Goal: Task Accomplishment & Management: Use online tool/utility

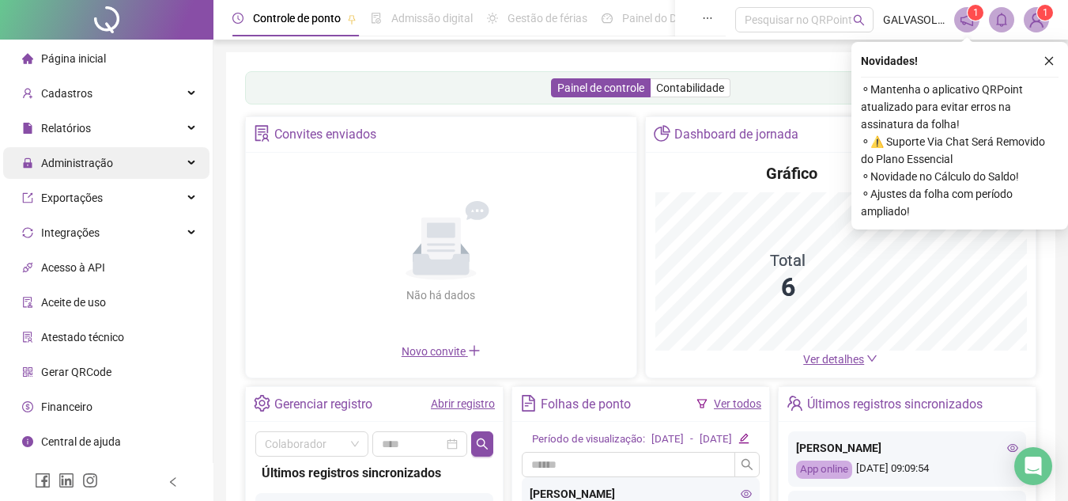
click at [93, 168] on span "Administração" at bounding box center [77, 163] width 72 height 13
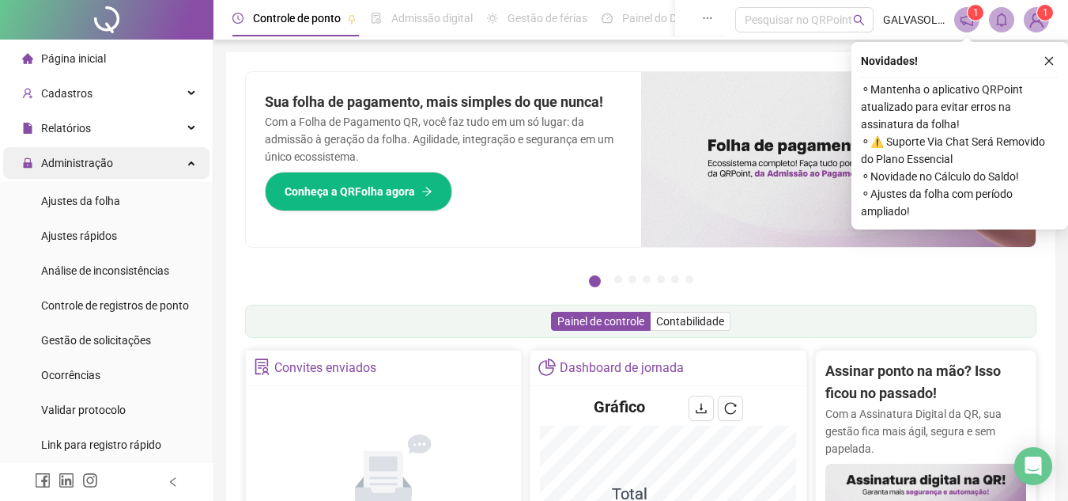
click at [152, 166] on div "Administração" at bounding box center [106, 163] width 206 height 32
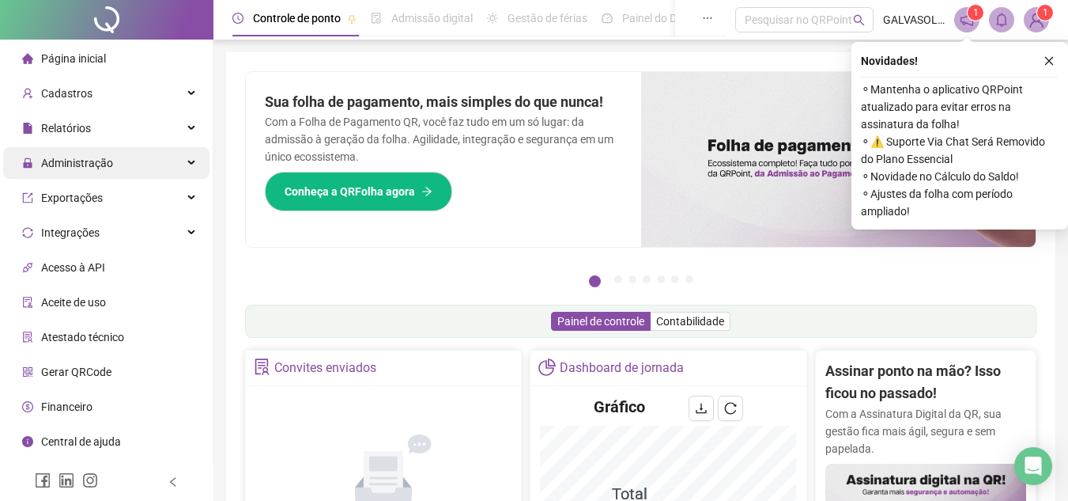
click at [143, 168] on div "Administração" at bounding box center [106, 163] width 206 height 32
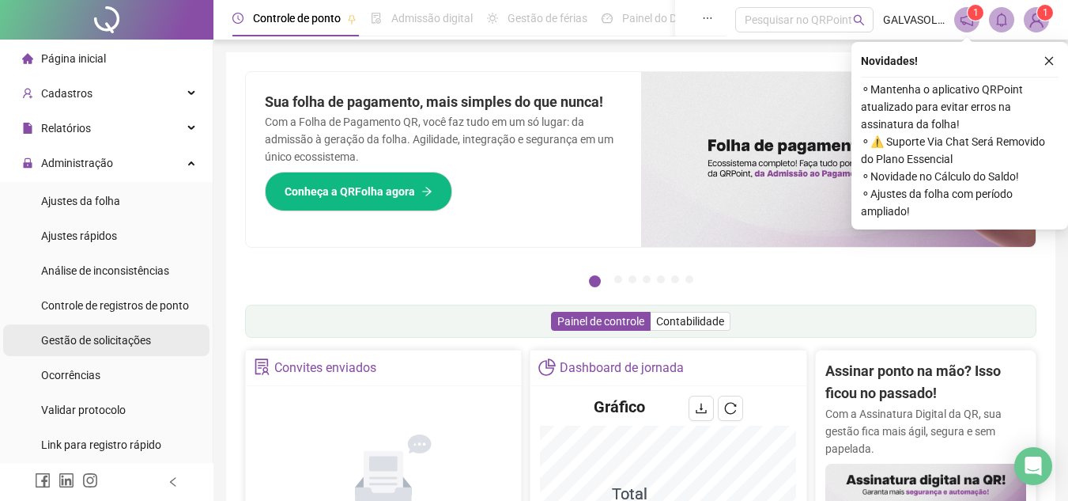
click at [83, 337] on span "Gestão de solicitações" at bounding box center [96, 340] width 110 height 13
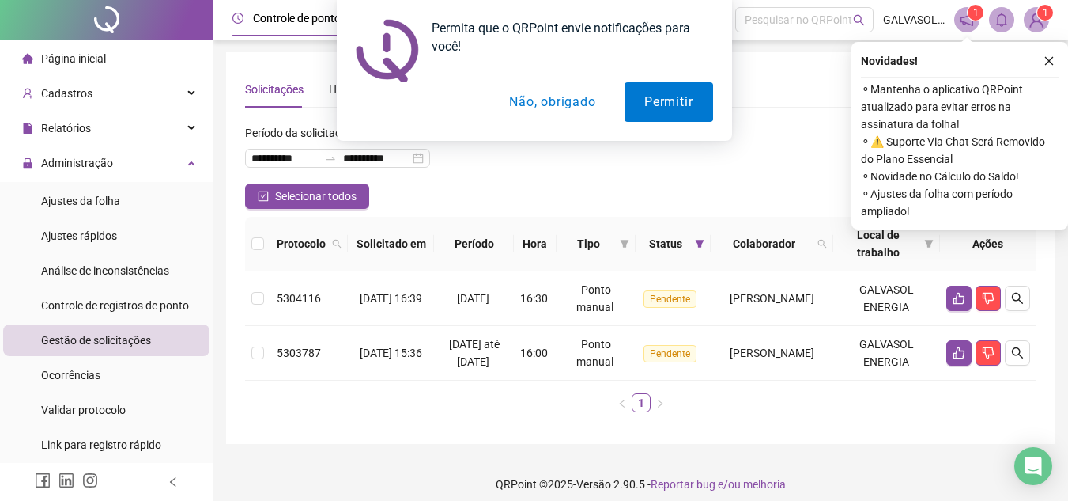
click at [539, 108] on button "Não, obrigado" at bounding box center [553, 102] width 126 height 40
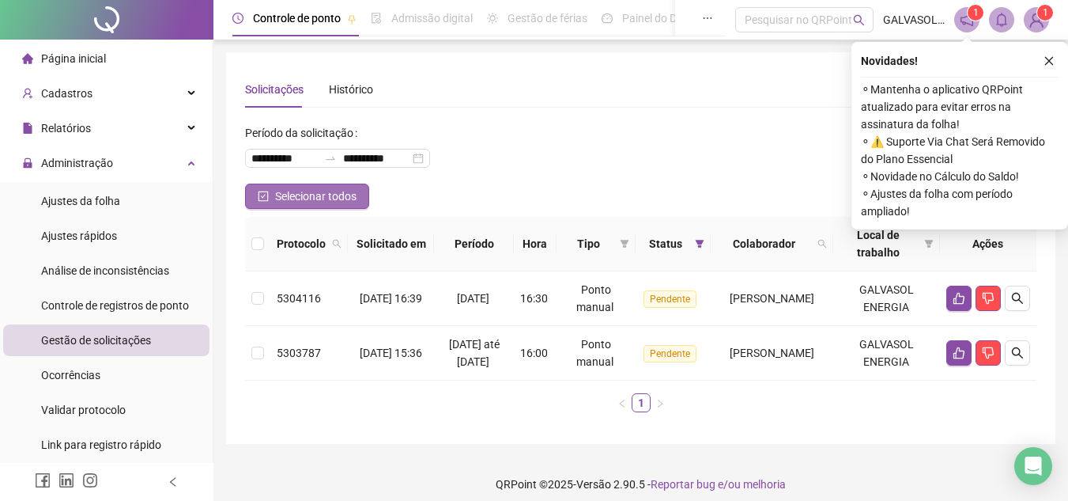
click at [263, 195] on icon "check-square" at bounding box center [263, 196] width 11 height 11
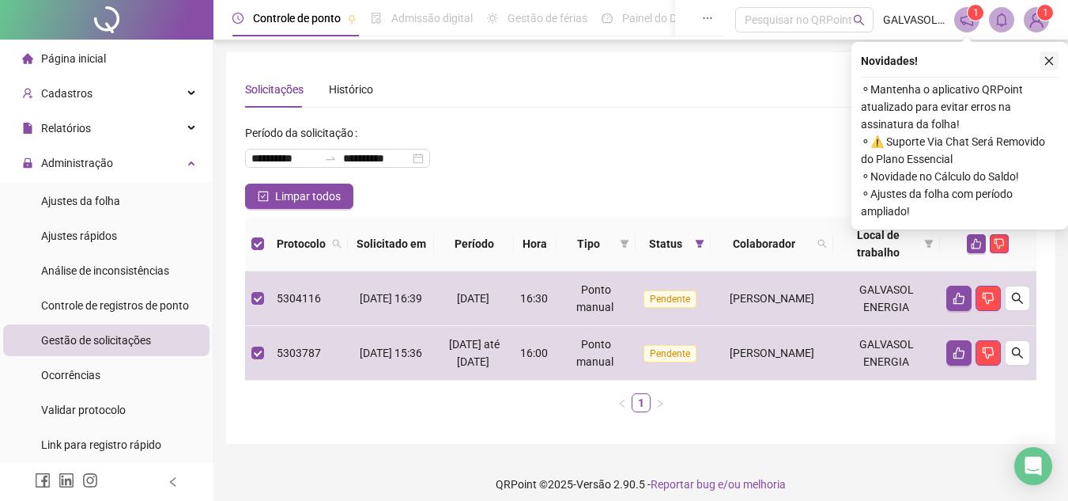
click at [1041, 61] on div "Novidades !" at bounding box center [960, 60] width 198 height 19
click at [1053, 61] on icon "close" at bounding box center [1049, 60] width 11 height 11
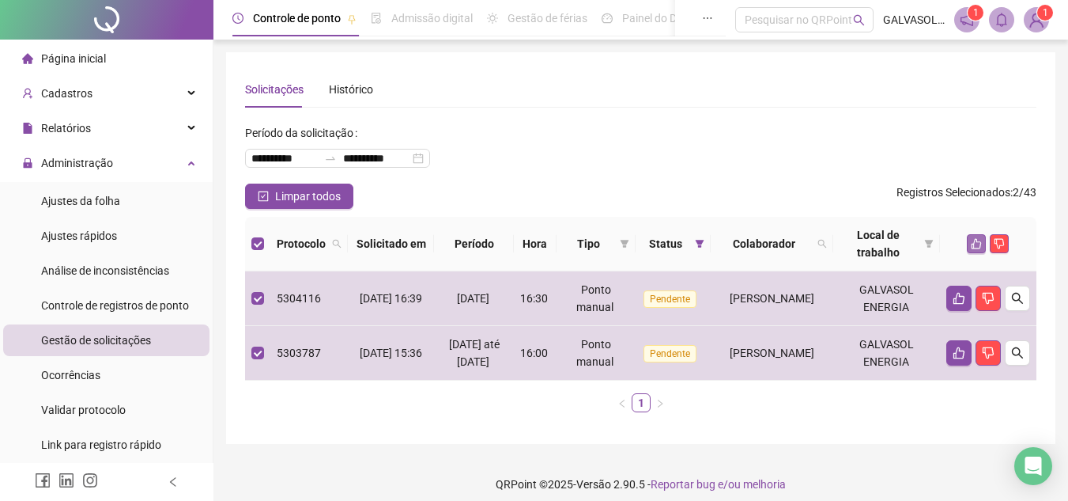
click at [981, 240] on icon "like" at bounding box center [976, 243] width 11 height 11
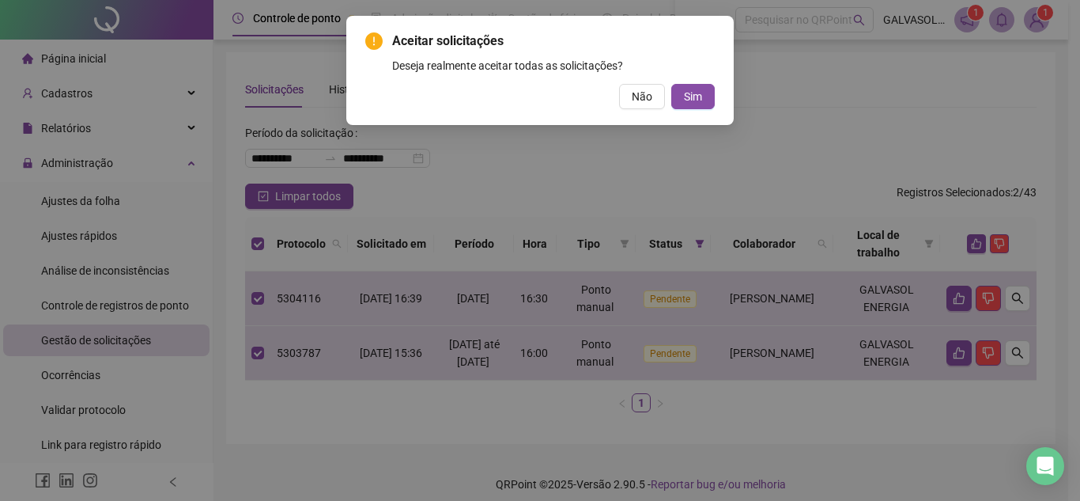
click at [701, 88] on button "Sim" at bounding box center [692, 96] width 43 height 25
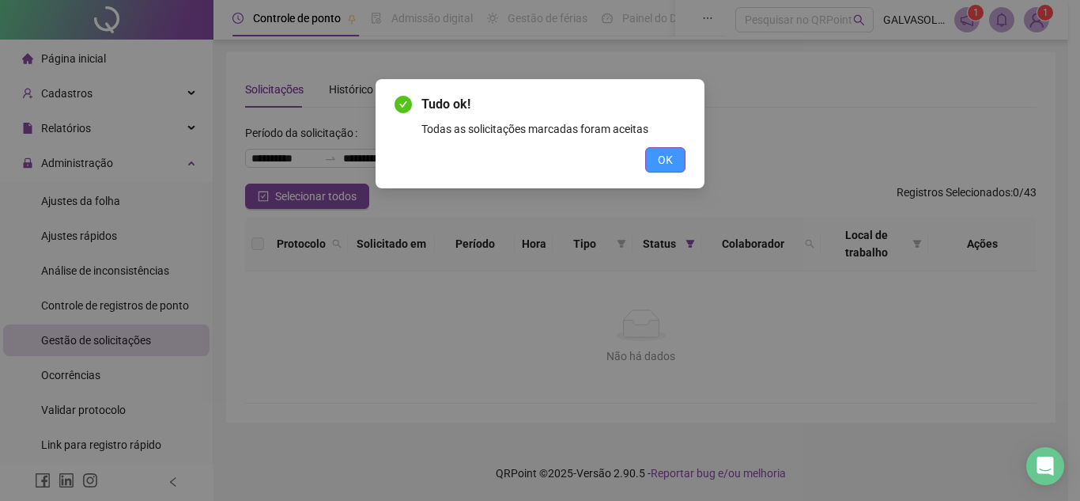
click at [662, 153] on span "OK" at bounding box center [665, 159] width 15 height 17
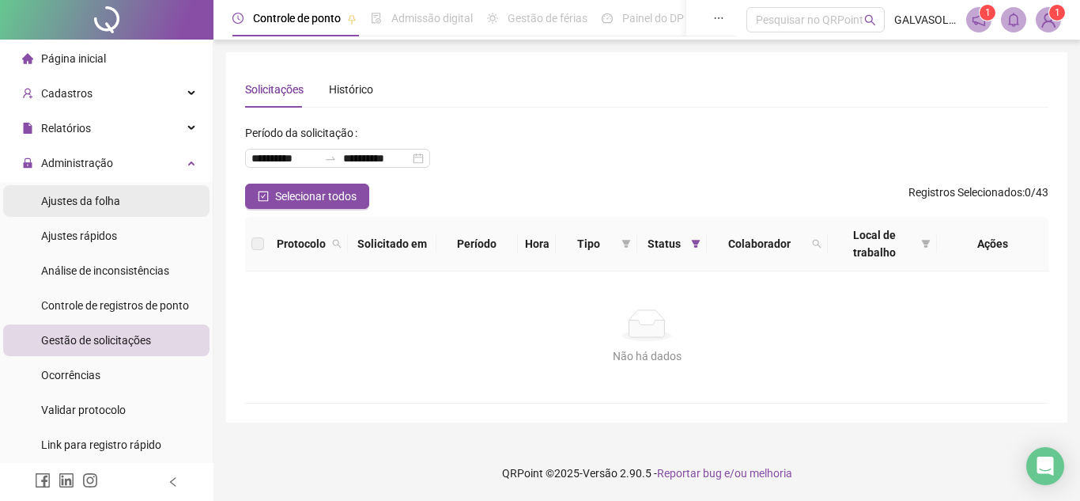
click at [60, 196] on span "Ajustes da folha" at bounding box center [80, 201] width 79 height 13
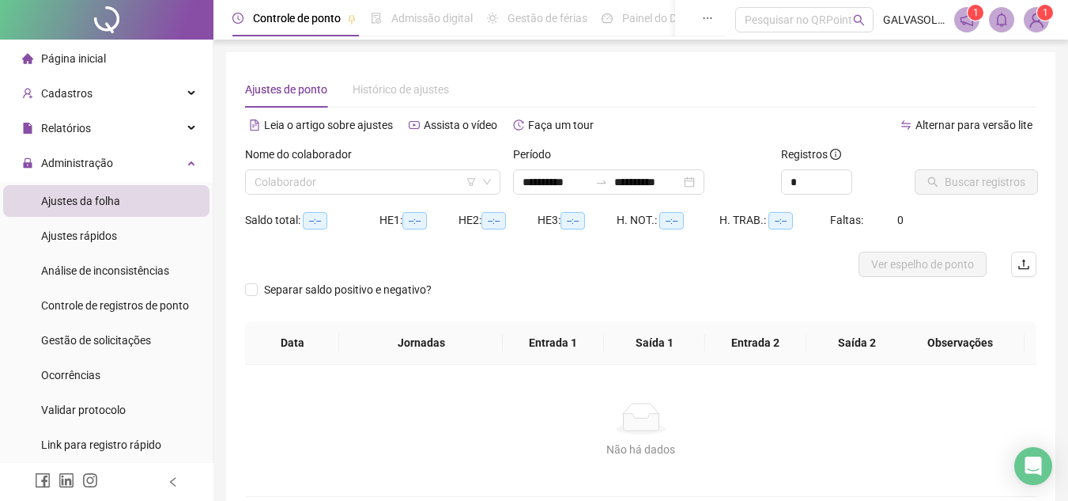
type input "**********"
click at [409, 176] on input "search" at bounding box center [366, 182] width 222 height 24
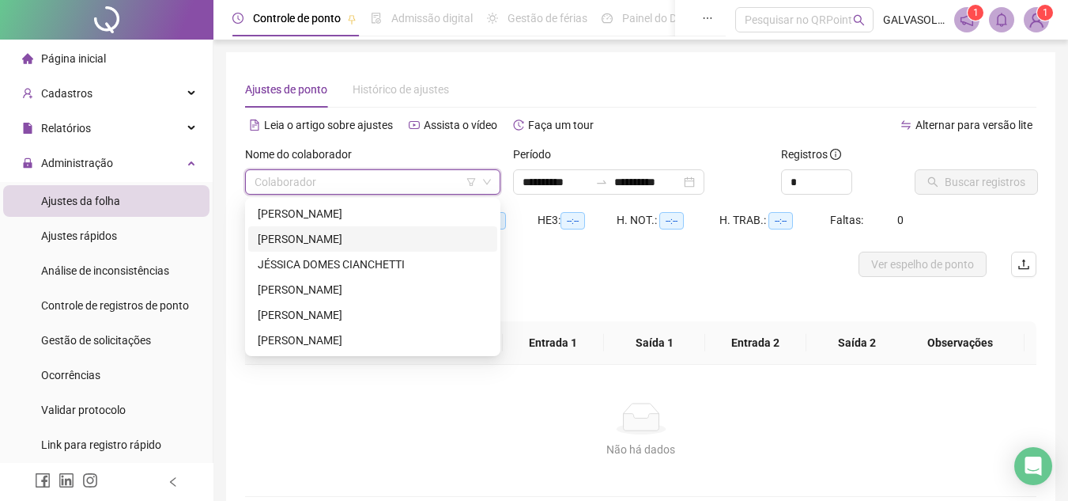
click at [300, 236] on div "[PERSON_NAME]" at bounding box center [373, 238] width 230 height 17
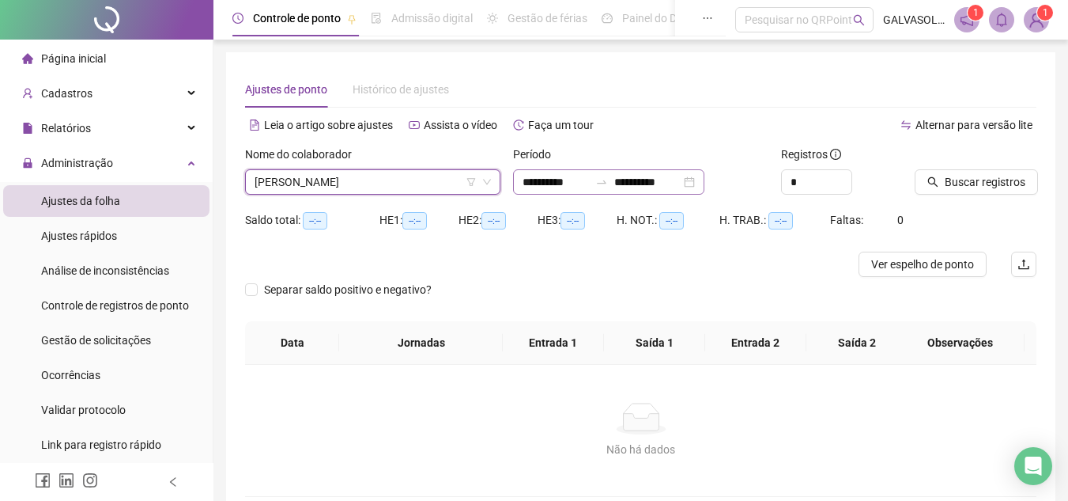
click at [705, 180] on div "**********" at bounding box center [608, 181] width 191 height 25
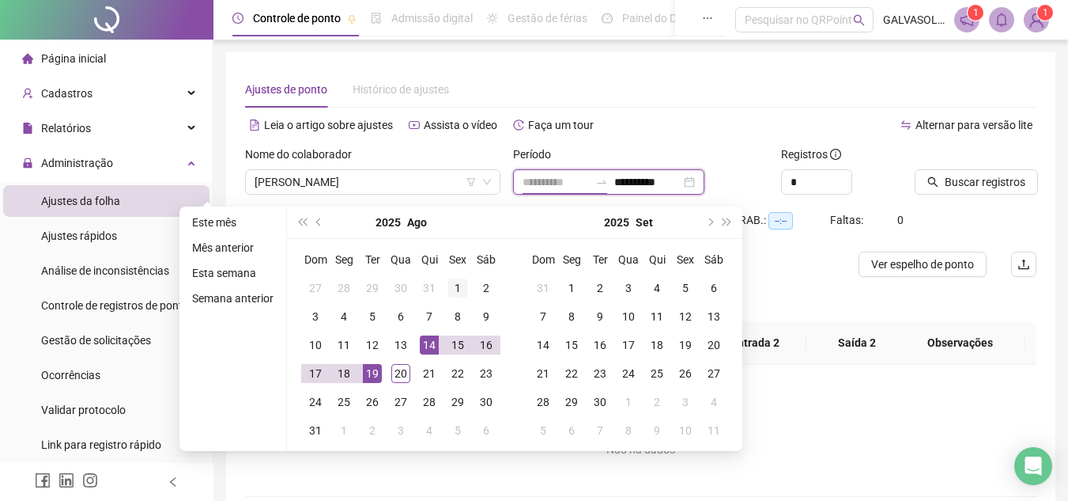
type input "**********"
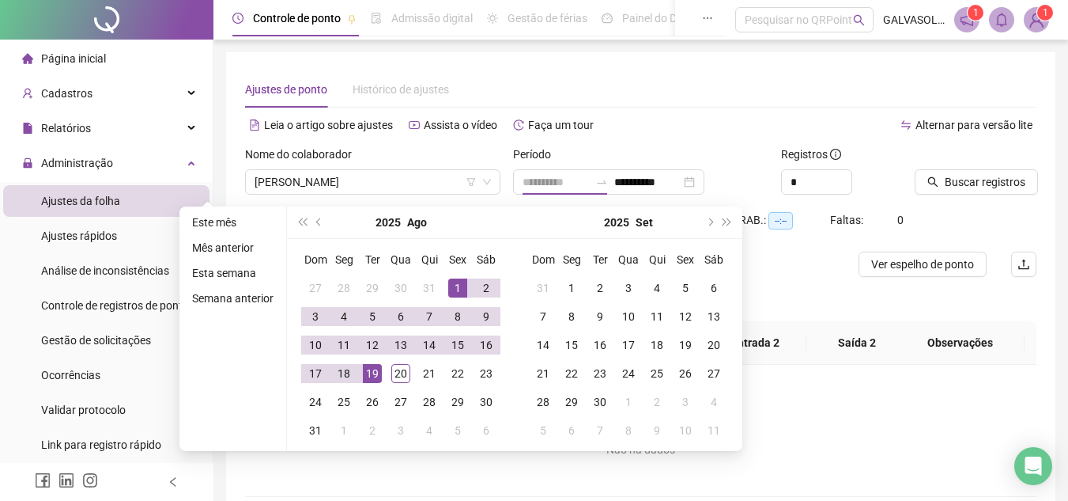
click at [453, 283] on div "1" at bounding box center [457, 287] width 19 height 19
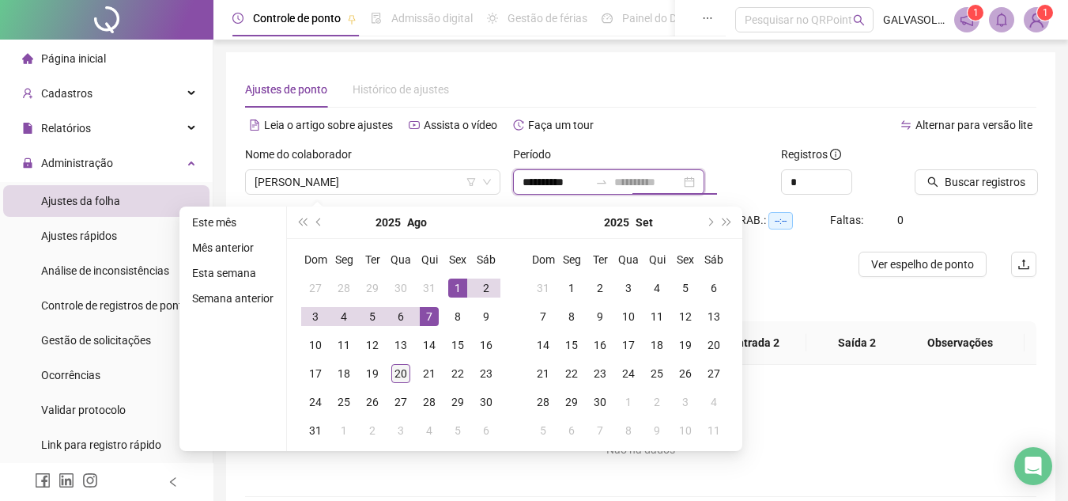
type input "**********"
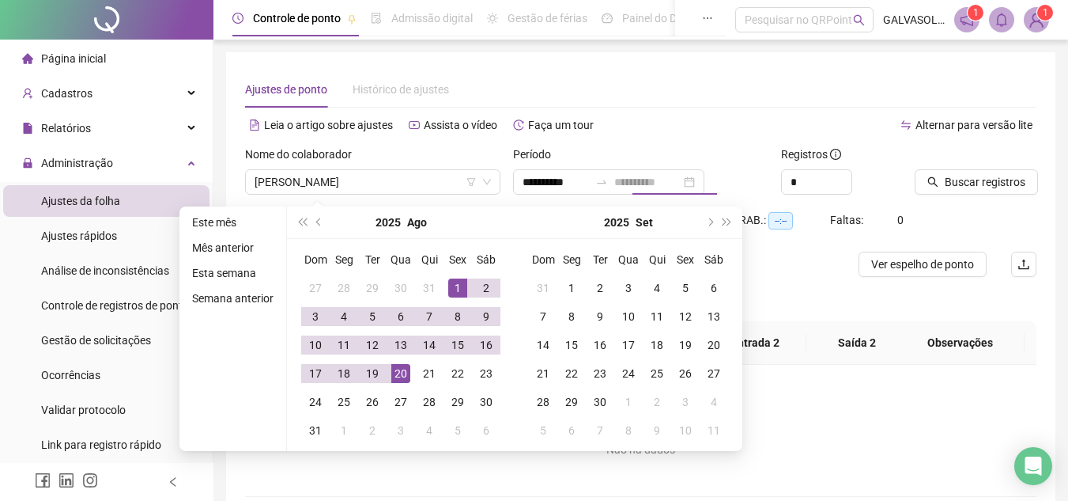
click at [395, 378] on div "20" at bounding box center [400, 373] width 19 height 19
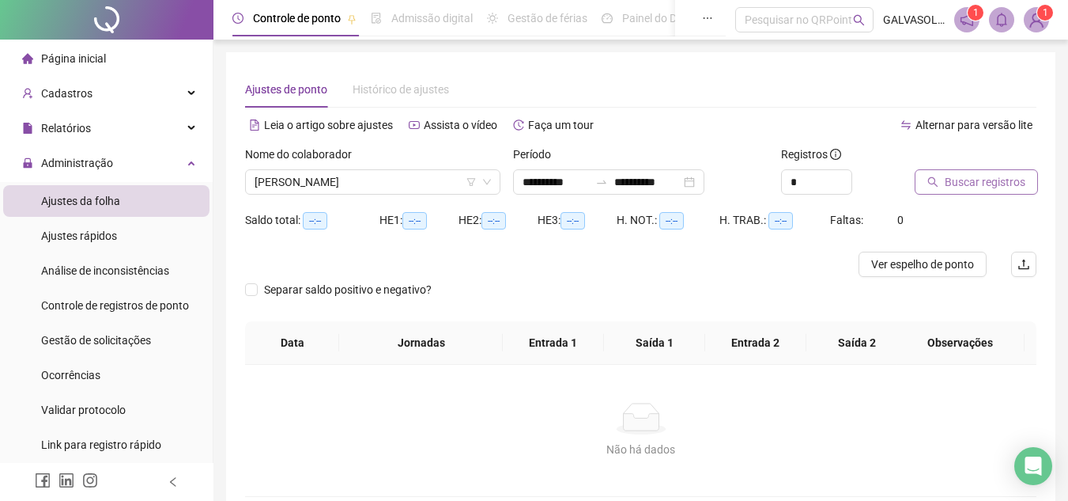
click at [917, 178] on button "Buscar registros" at bounding box center [976, 181] width 123 height 25
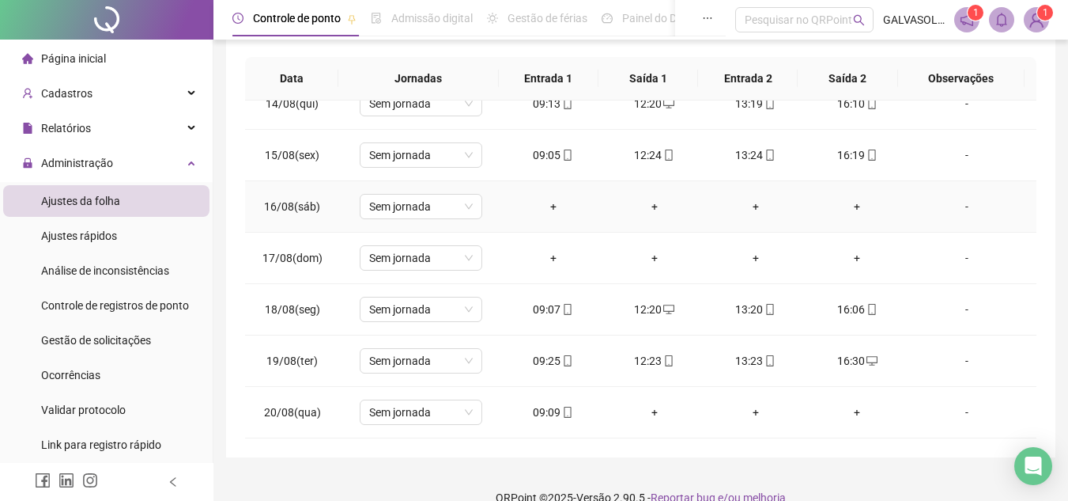
scroll to position [308, 0]
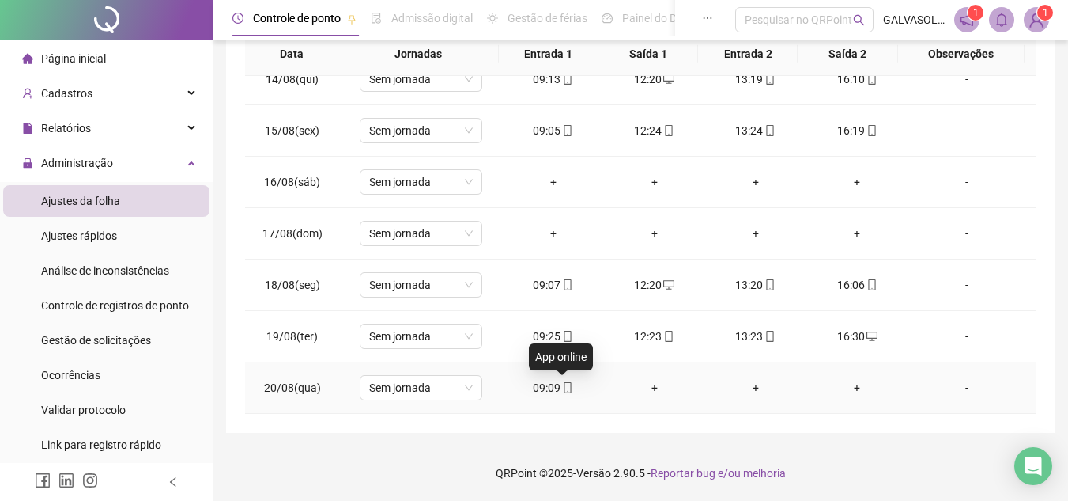
click at [562, 389] on icon "mobile" at bounding box center [567, 387] width 11 height 11
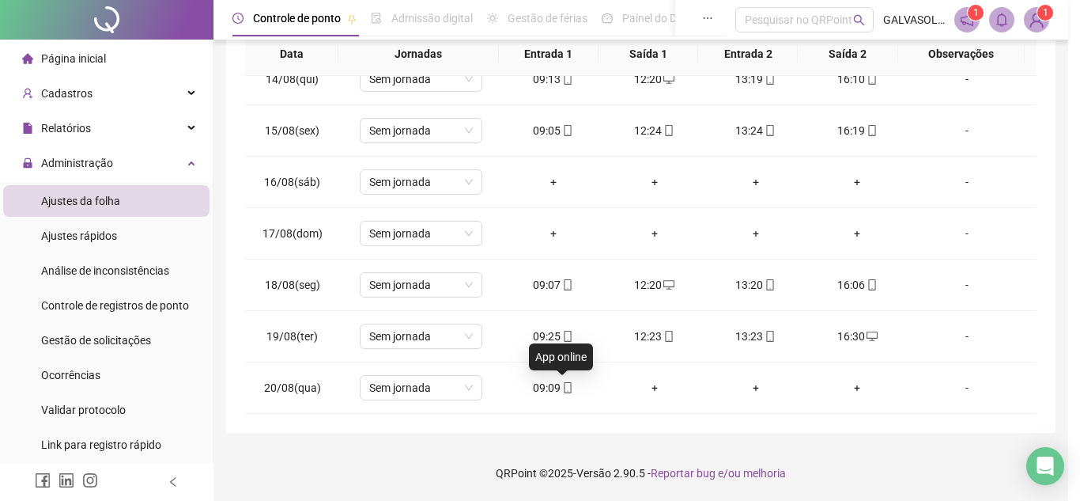
type input "**********"
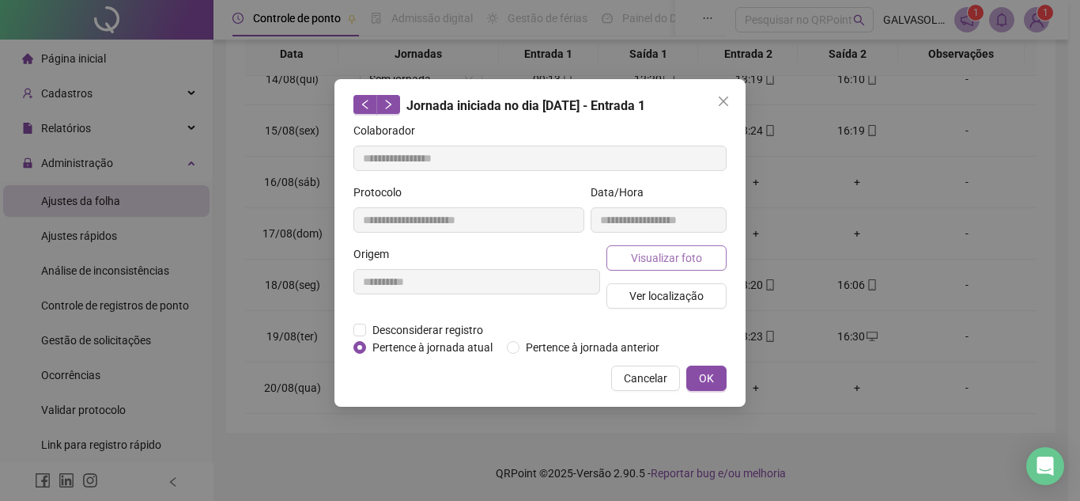
click at [685, 252] on span "Visualizar foto" at bounding box center [666, 257] width 71 height 17
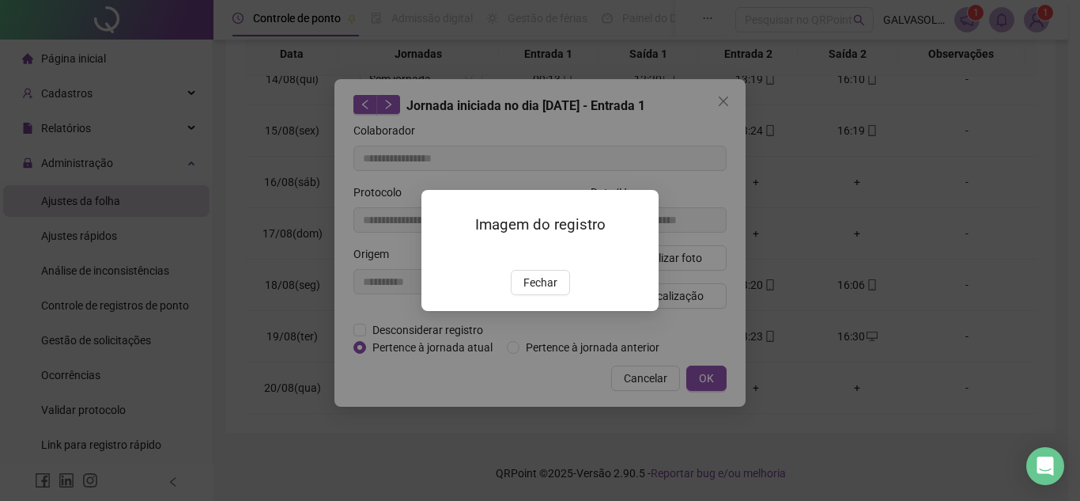
click at [440, 253] on img at bounding box center [440, 253] width 0 height 0
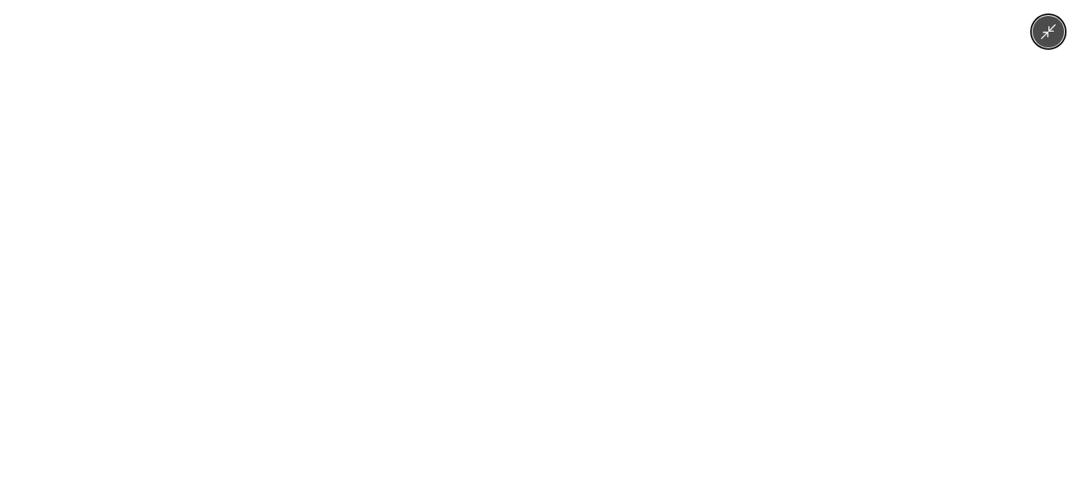
click at [1072, 29] on div at bounding box center [540, 250] width 1080 height 501
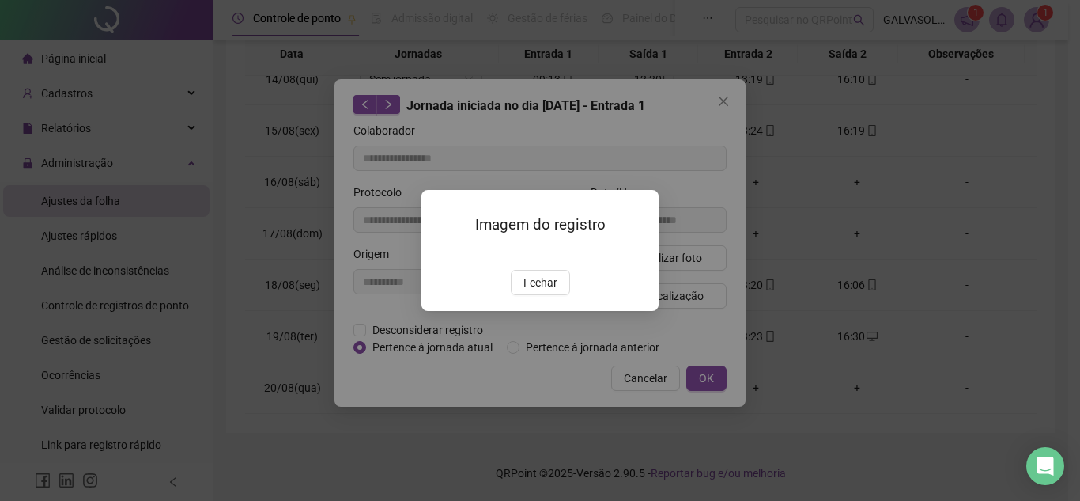
drag, startPoint x: 556, startPoint y: 364, endPoint x: 562, endPoint y: 342, distance: 22.3
click at [556, 291] on span "Fechar" at bounding box center [541, 282] width 34 height 17
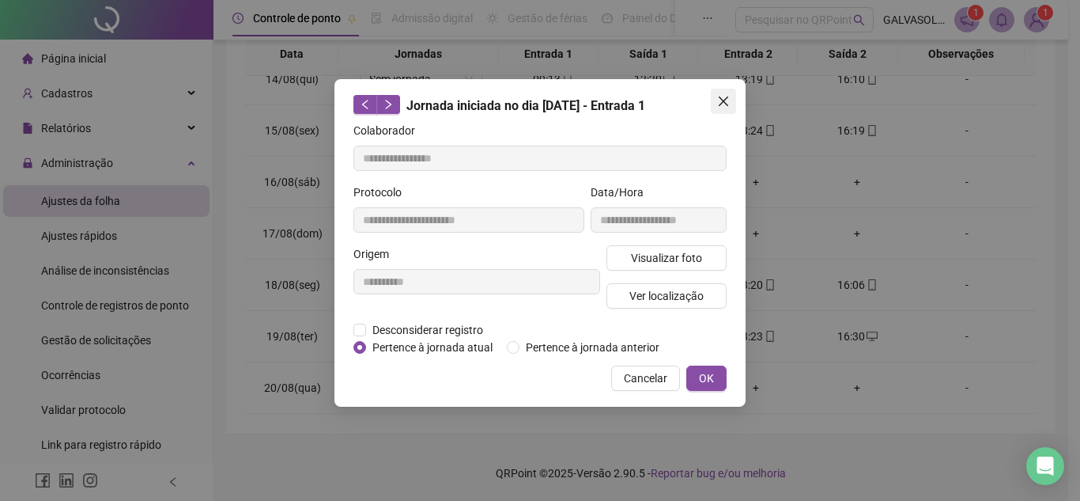
click at [719, 106] on icon "close" at bounding box center [723, 101] width 13 height 13
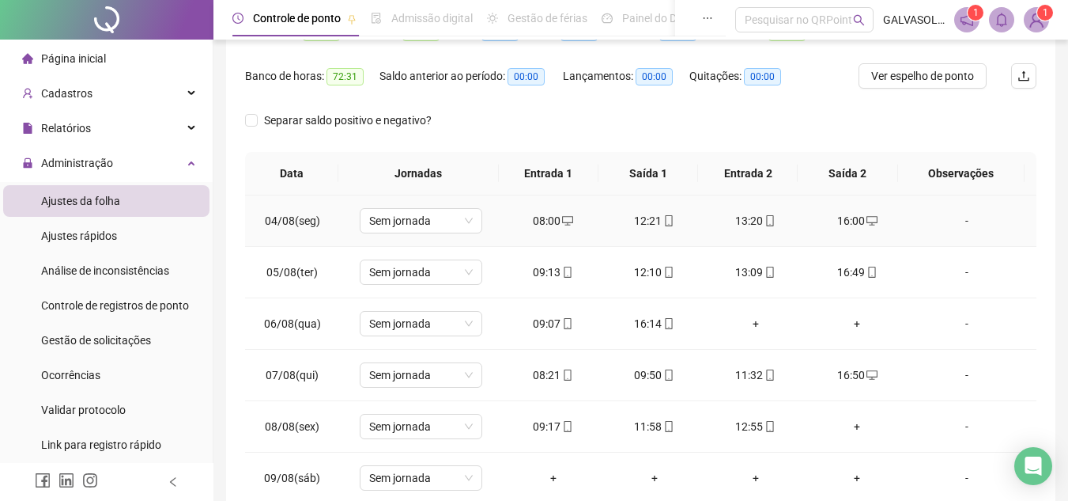
scroll to position [0, 0]
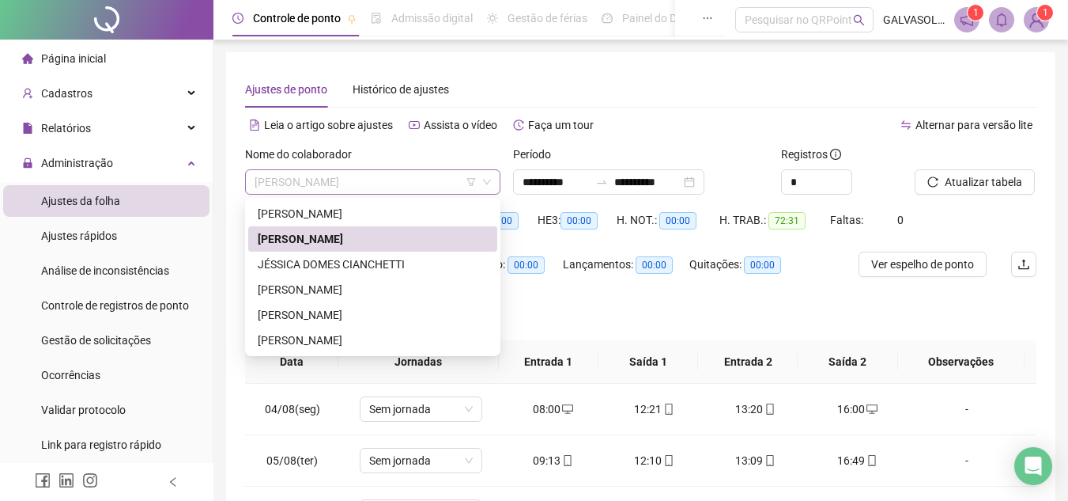
click at [409, 180] on span "[PERSON_NAME]" at bounding box center [373, 182] width 236 height 24
click at [329, 267] on div "JÉSSICA DOMES CIANCHETTI" at bounding box center [373, 263] width 230 height 17
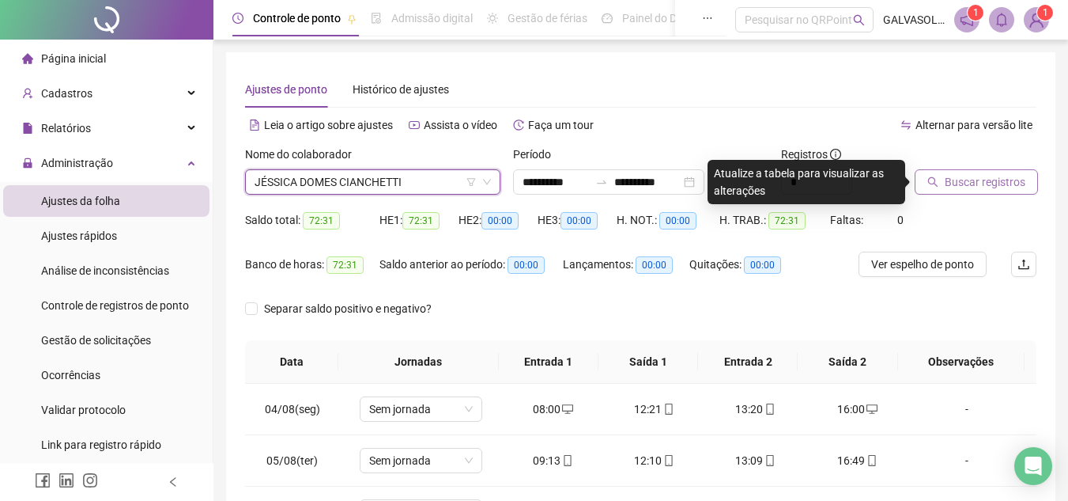
click at [978, 172] on button "Buscar registros" at bounding box center [976, 181] width 123 height 25
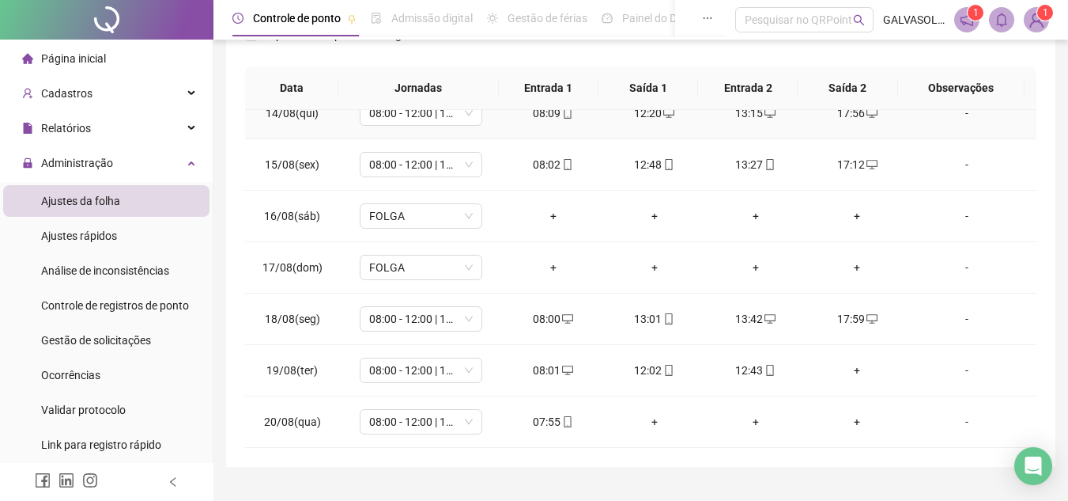
scroll to position [308, 0]
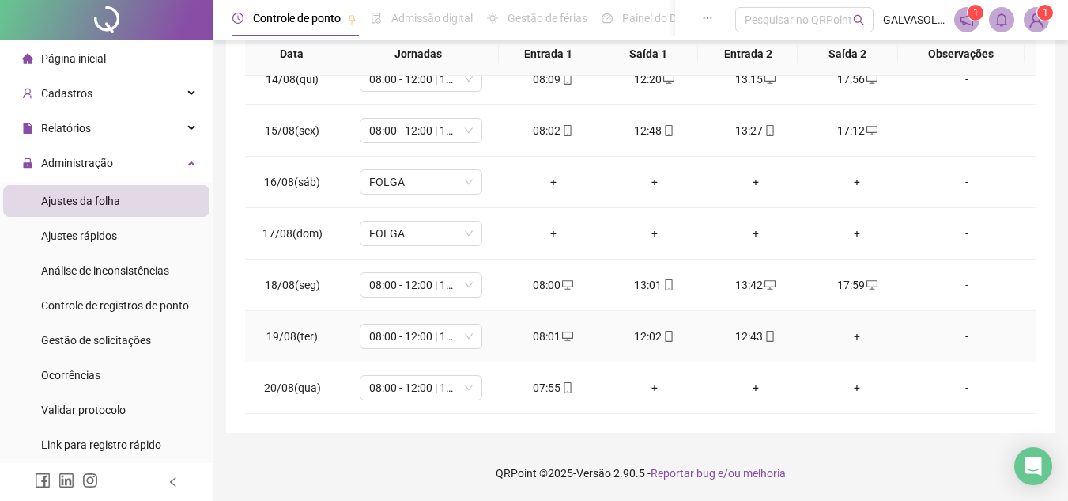
click at [845, 335] on div "+" at bounding box center [857, 335] width 76 height 17
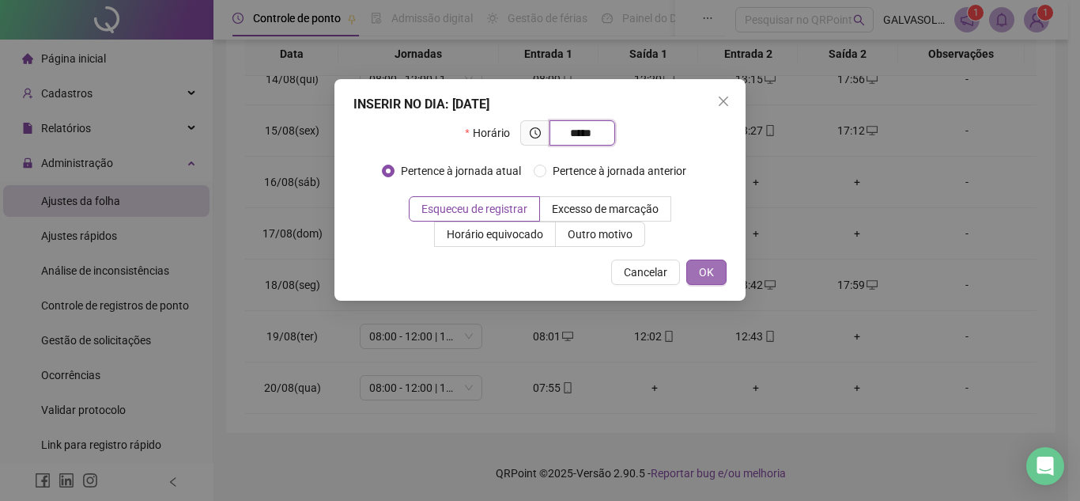
type input "*****"
click at [715, 277] on button "OK" at bounding box center [706, 271] width 40 height 25
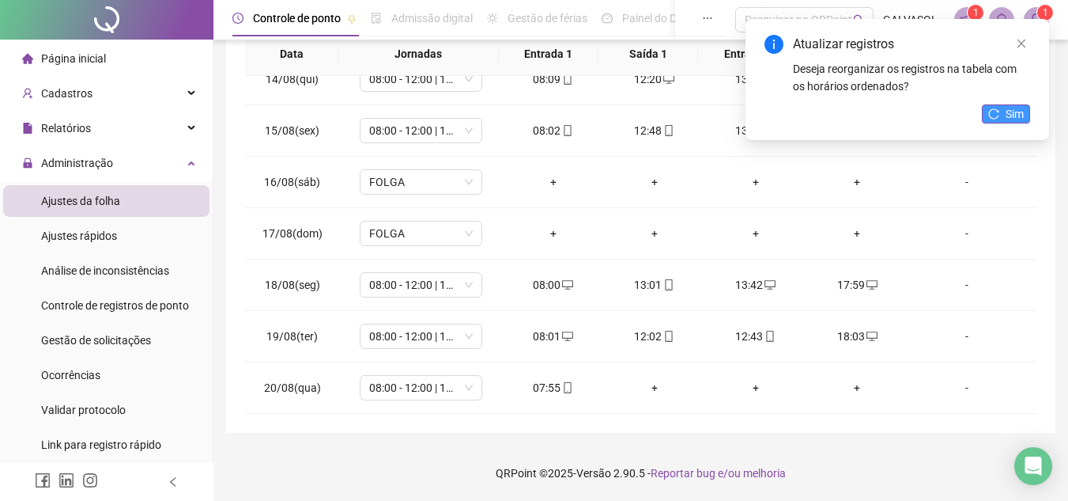
click at [1008, 110] on span "Sim" at bounding box center [1015, 113] width 18 height 17
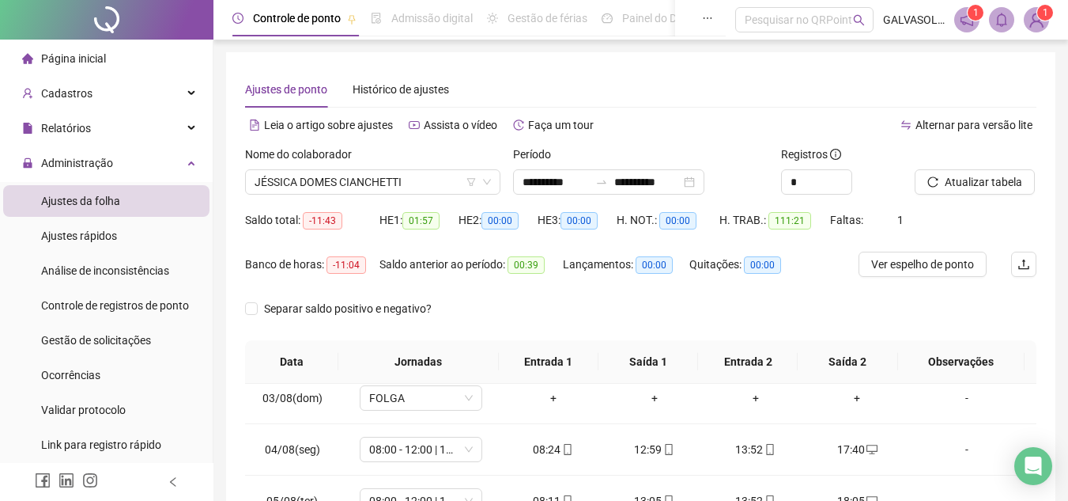
scroll to position [0, 0]
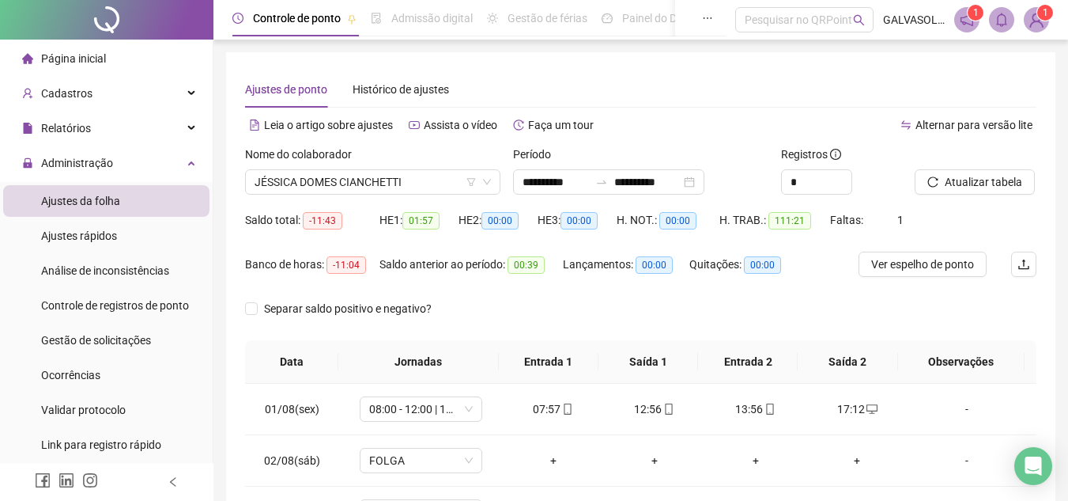
click at [770, 301] on div "Separar saldo positivo e negativo?" at bounding box center [641, 318] width 792 height 44
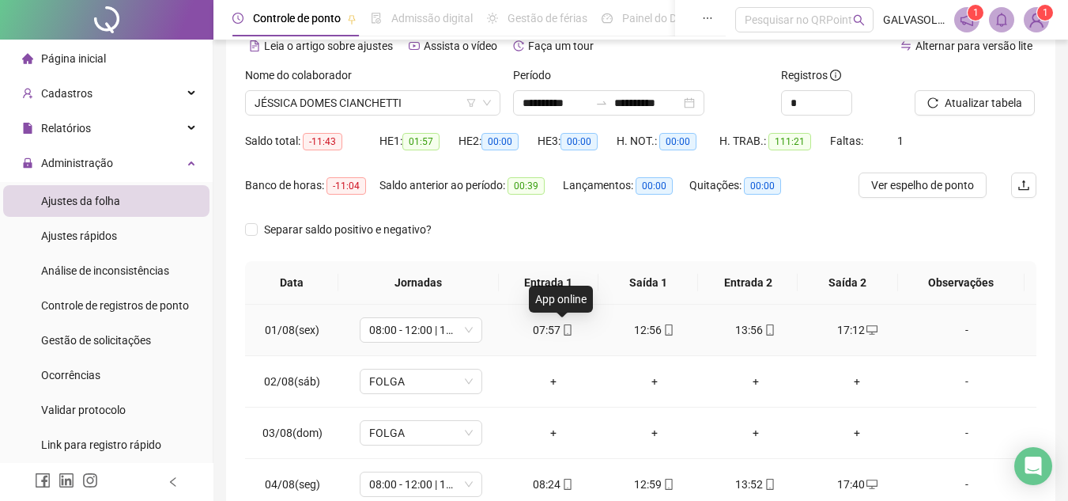
click at [562, 326] on icon "mobile" at bounding box center [567, 329] width 11 height 11
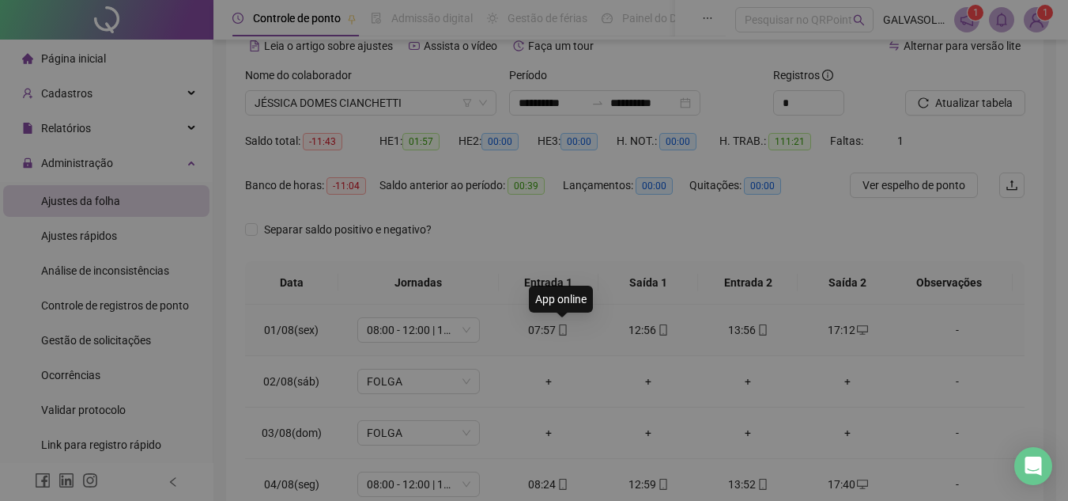
type input "**********"
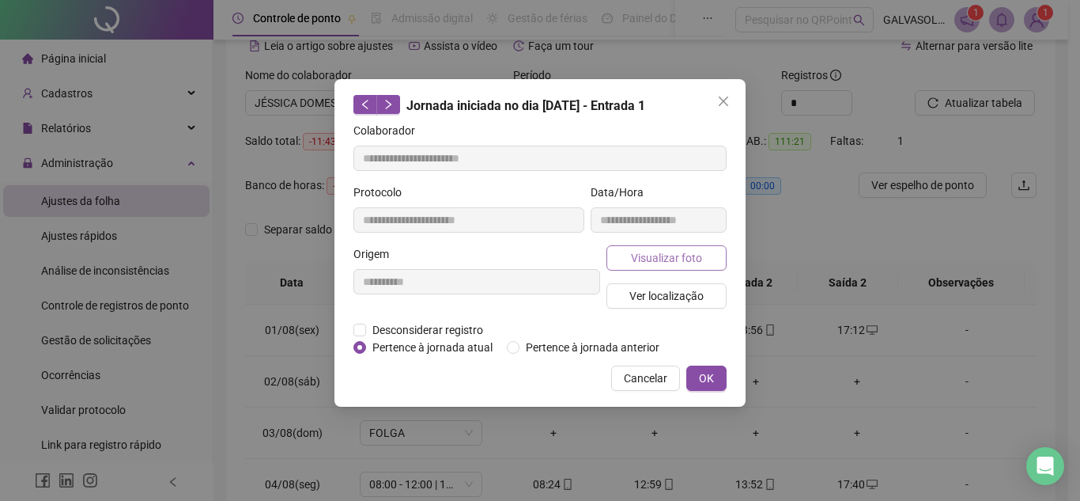
click at [724, 262] on button "Visualizar foto" at bounding box center [667, 257] width 120 height 25
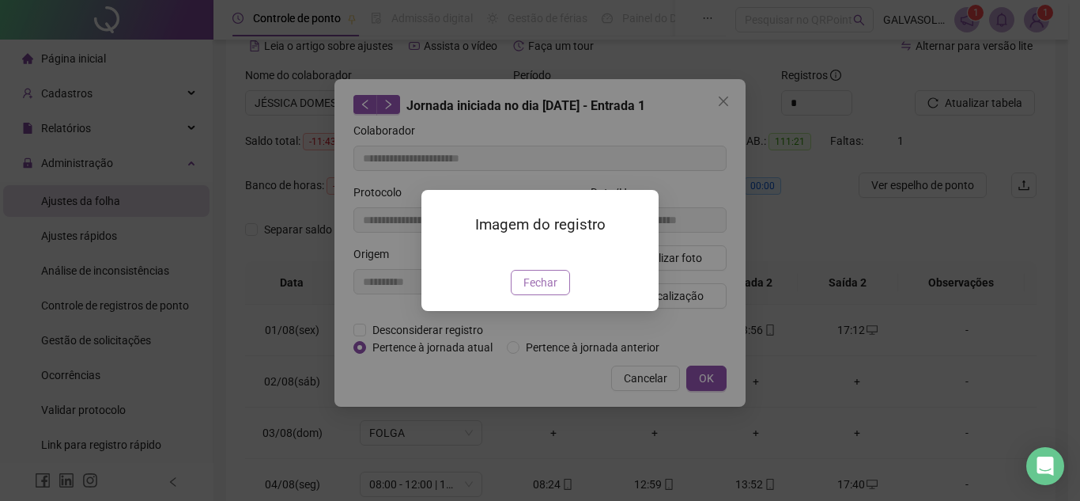
click at [546, 291] on span "Fechar" at bounding box center [541, 282] width 34 height 17
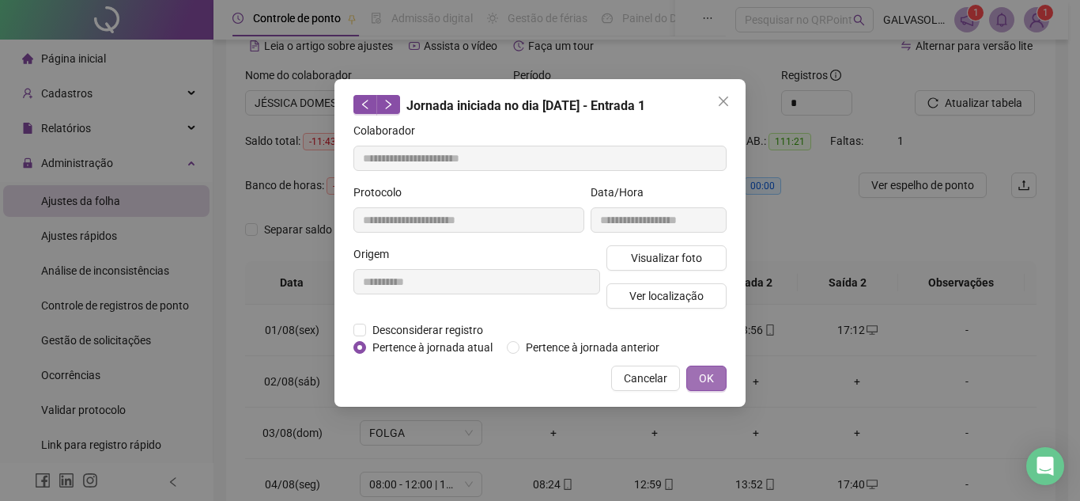
click at [709, 380] on span "OK" at bounding box center [706, 377] width 15 height 17
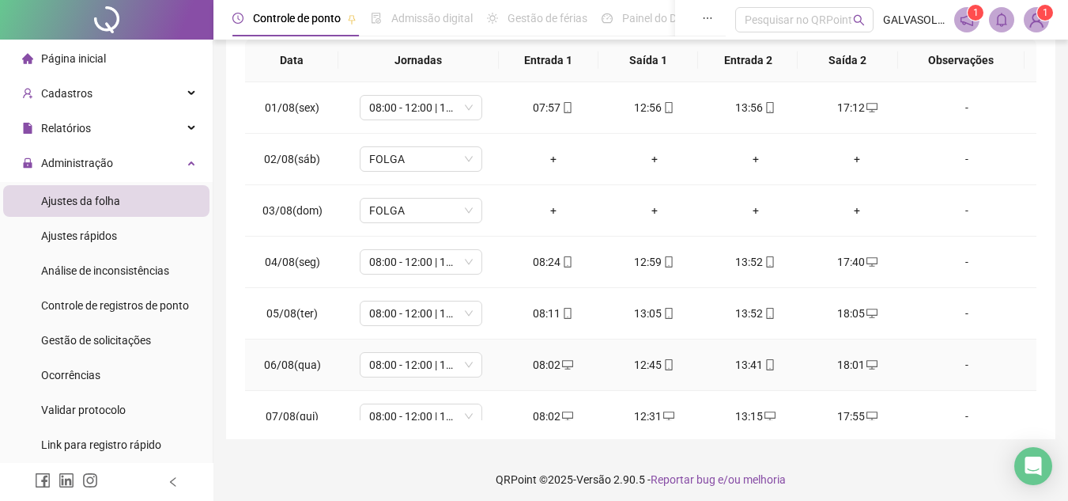
scroll to position [0, 0]
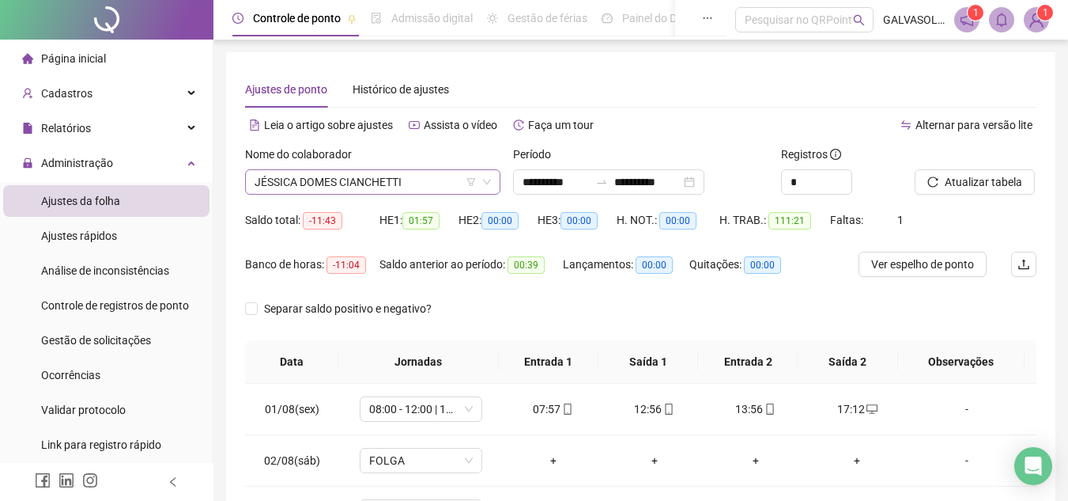
click at [436, 183] on span "JÉSSICA DOMES CIANCHETTI" at bounding box center [373, 182] width 236 height 24
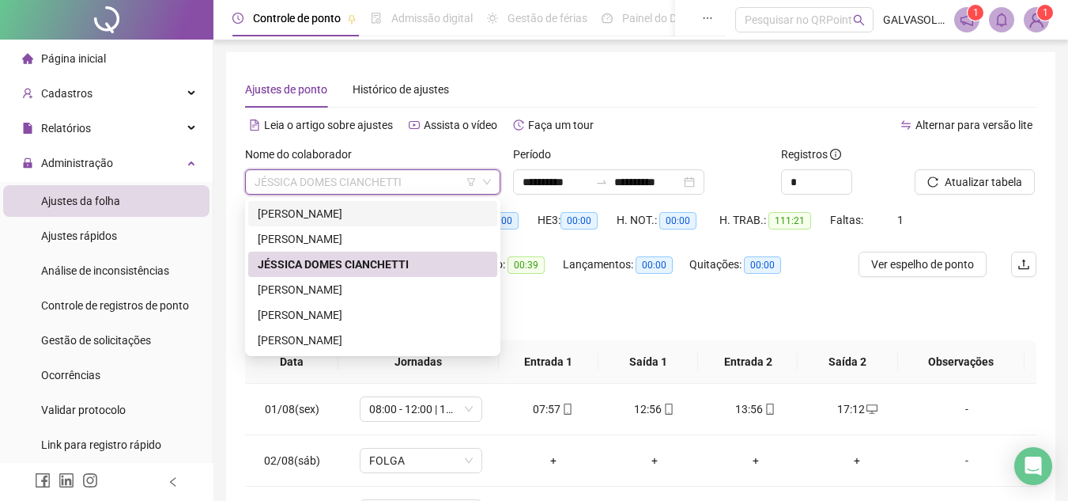
drag, startPoint x: 335, startPoint y: 214, endPoint x: 494, endPoint y: 214, distance: 159.7
click at [336, 214] on div "[PERSON_NAME]" at bounding box center [373, 213] width 230 height 17
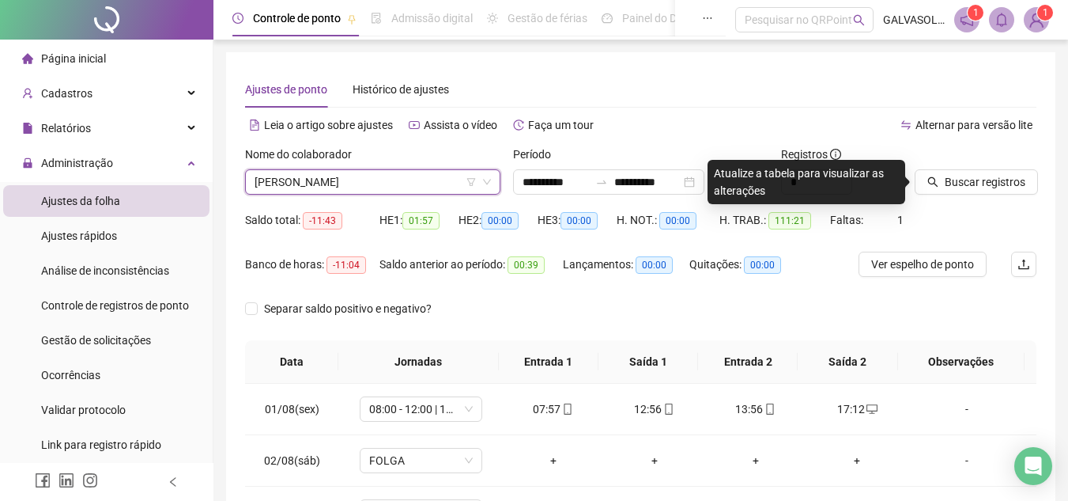
click at [403, 187] on span "[PERSON_NAME]" at bounding box center [373, 182] width 236 height 24
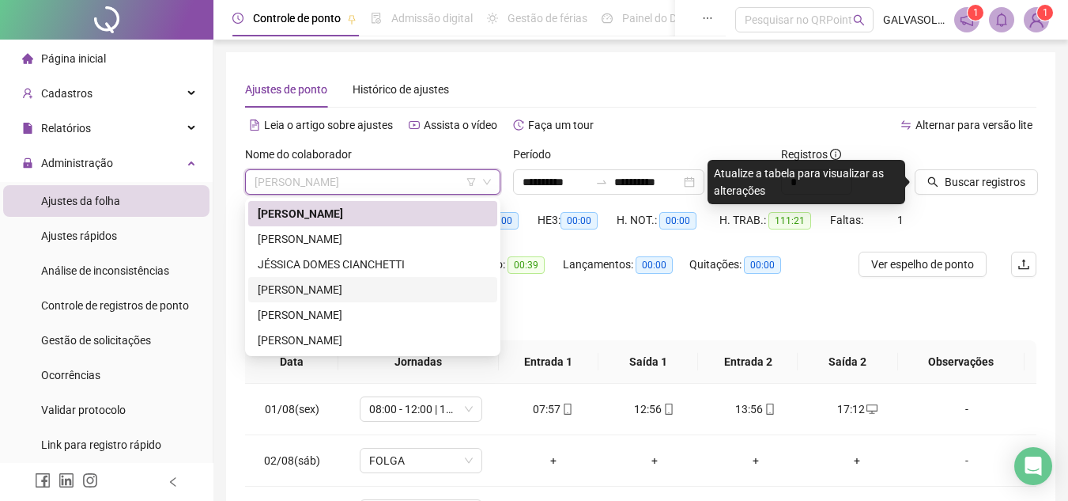
click at [295, 290] on div "[PERSON_NAME]" at bounding box center [373, 289] width 230 height 17
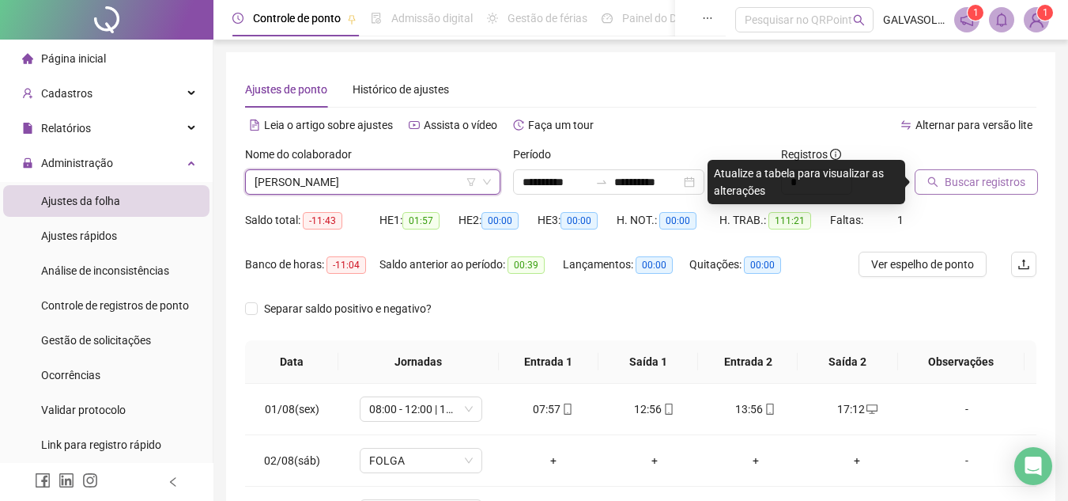
click at [964, 179] on span "Buscar registros" at bounding box center [985, 181] width 81 height 17
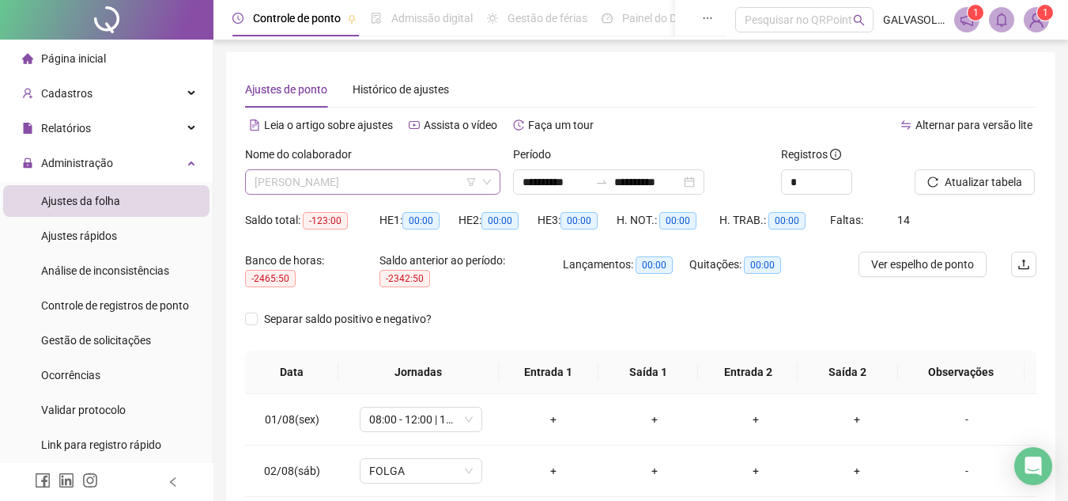
click at [452, 187] on span "[PERSON_NAME]" at bounding box center [373, 182] width 236 height 24
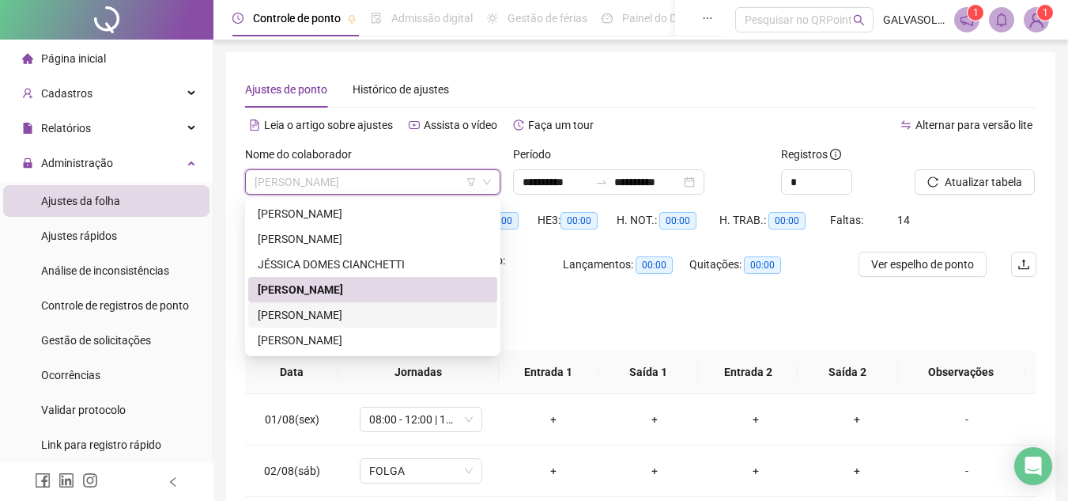
click at [291, 312] on div "[PERSON_NAME]" at bounding box center [373, 314] width 230 height 17
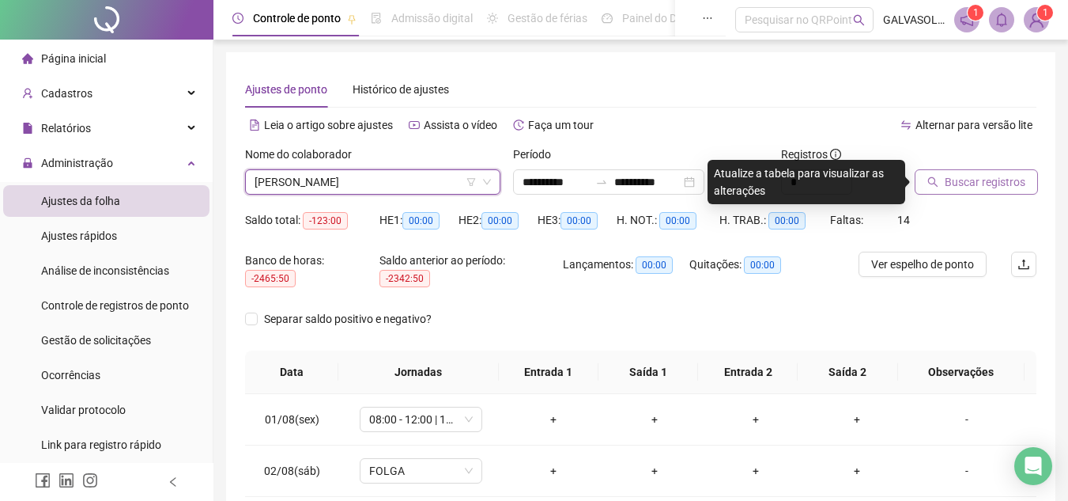
click at [967, 189] on span "Buscar registros" at bounding box center [985, 181] width 81 height 17
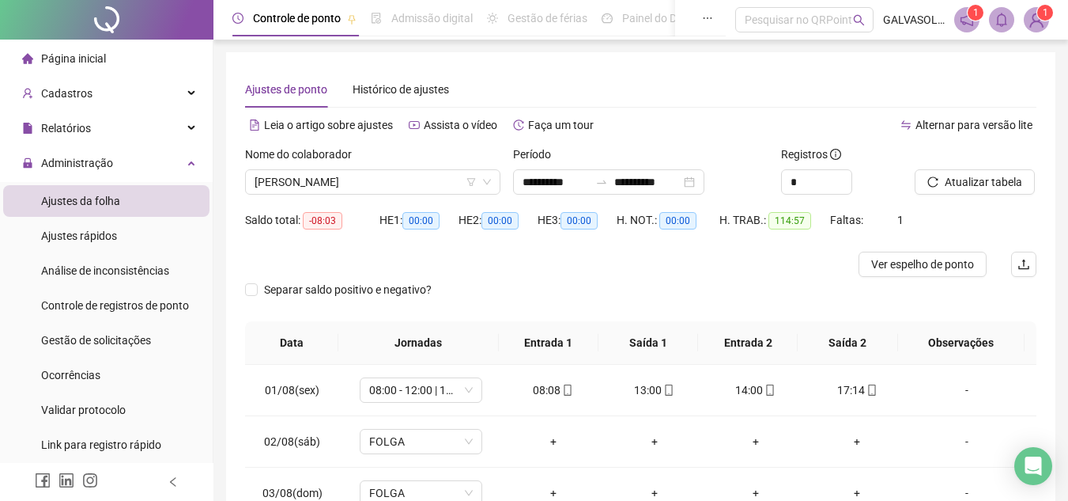
click at [422, 195] on div "Nome do colaborador [PERSON_NAME]" at bounding box center [373, 177] width 268 height 62
click at [423, 192] on span "[PERSON_NAME]" at bounding box center [373, 182] width 236 height 24
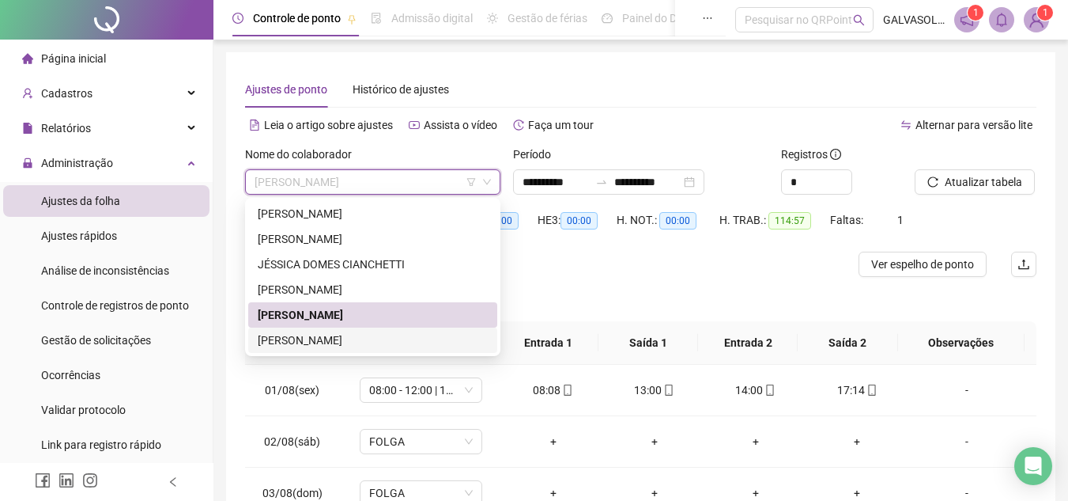
click at [340, 334] on div "[PERSON_NAME]" at bounding box center [373, 339] width 230 height 17
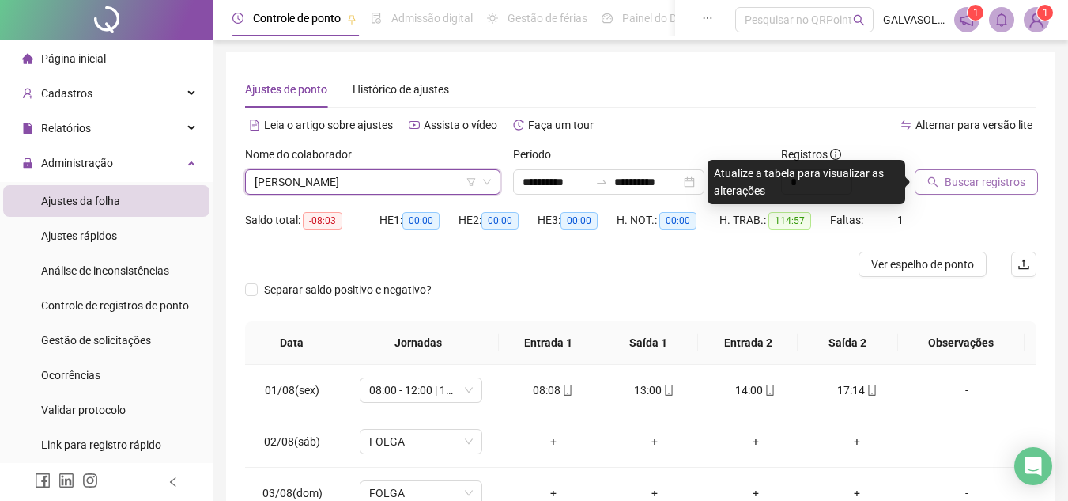
click at [996, 187] on span "Buscar registros" at bounding box center [985, 181] width 81 height 17
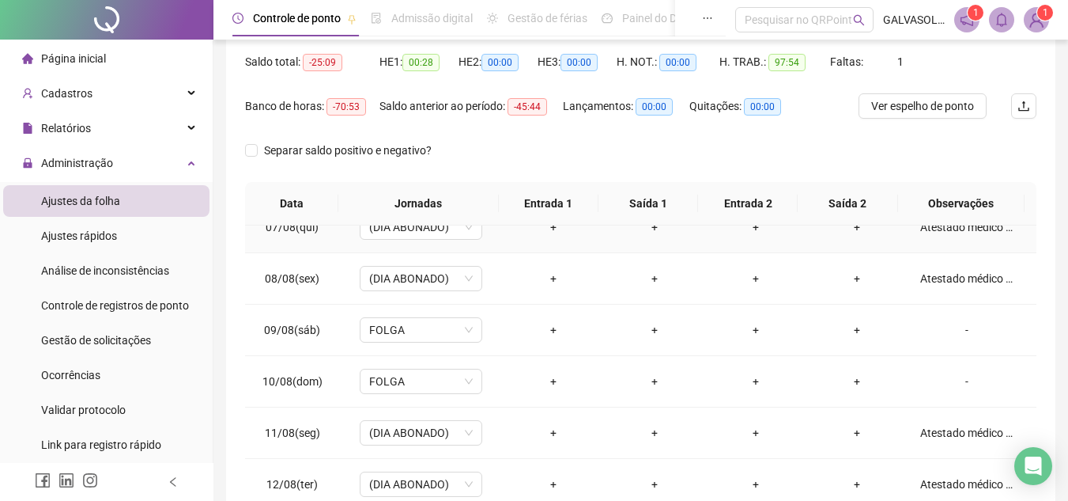
scroll to position [395, 0]
